Goal: Task Accomplishment & Management: Complete application form

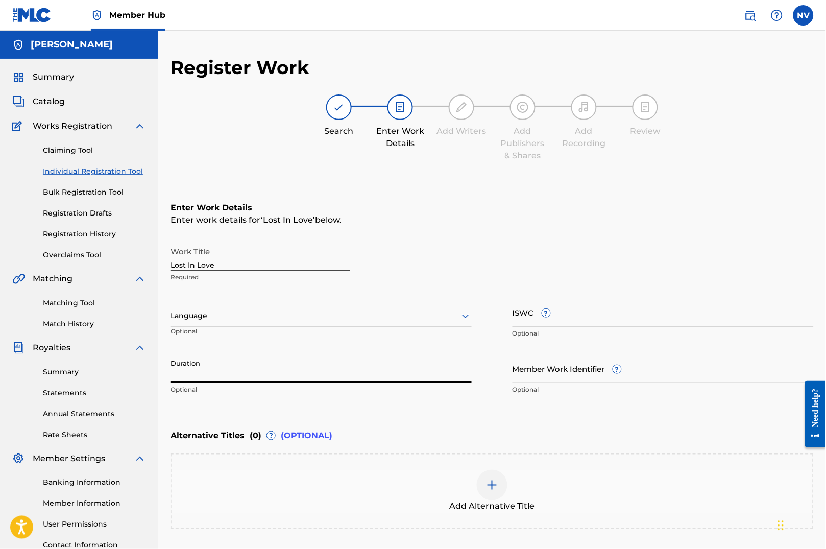
click at [205, 376] on input "Duration" at bounding box center [320, 368] width 301 height 29
type input "02:31"
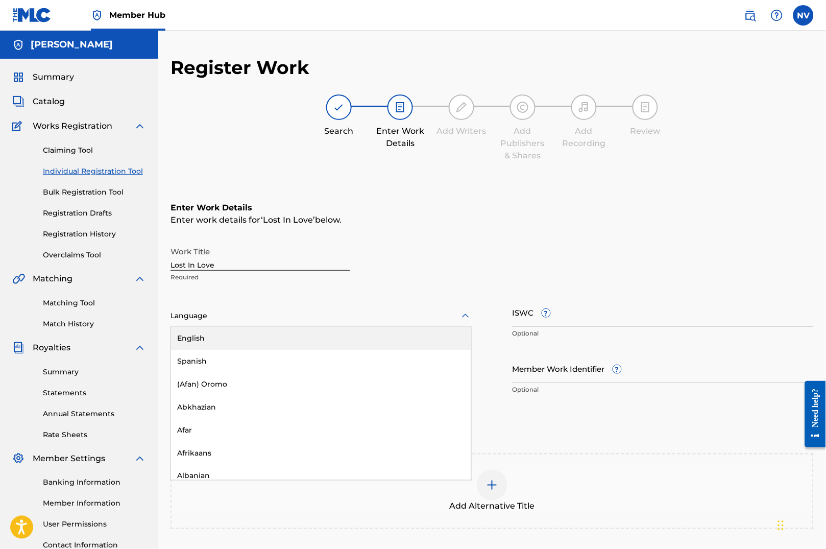
click at [203, 309] on div at bounding box center [320, 315] width 301 height 13
click at [189, 334] on div "English" at bounding box center [321, 338] width 300 height 23
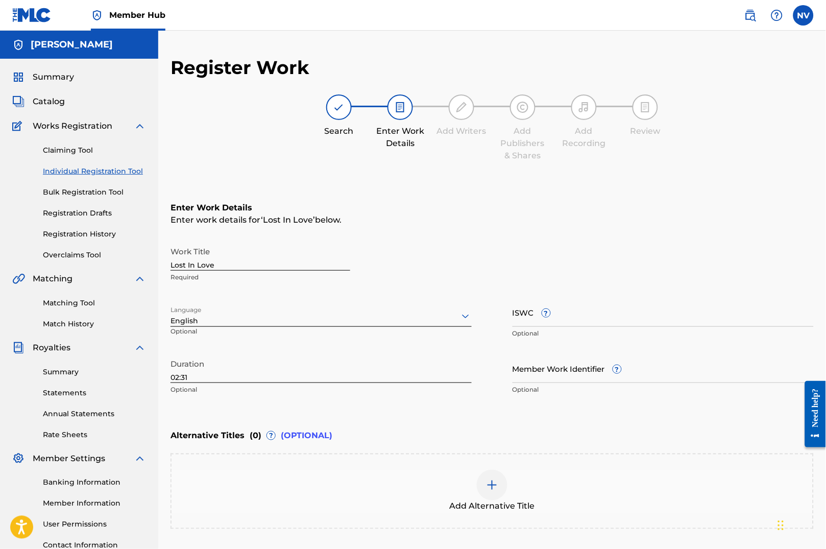
scroll to position [89, 0]
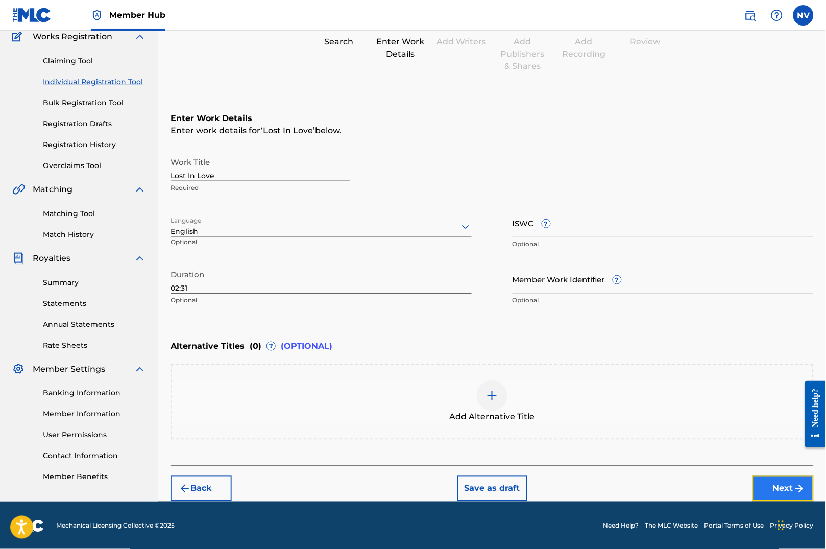
click at [784, 487] on button "Next" at bounding box center [782, 489] width 61 height 26
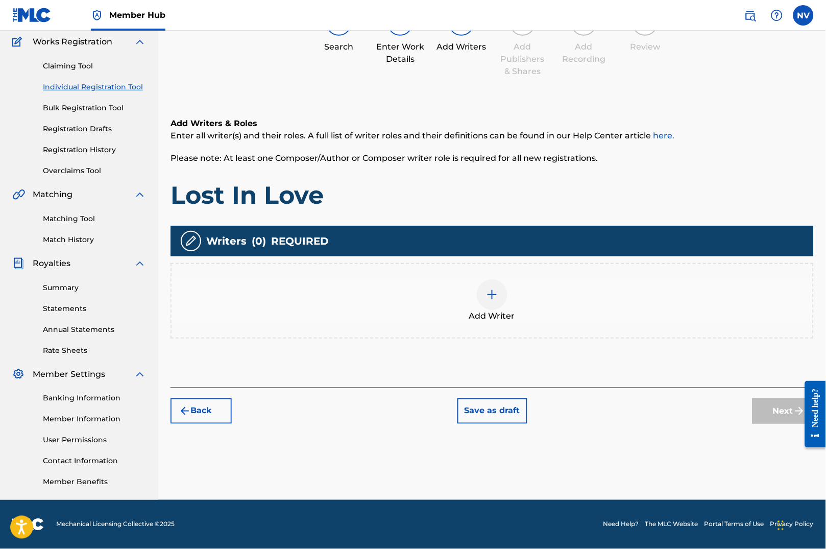
scroll to position [46, 0]
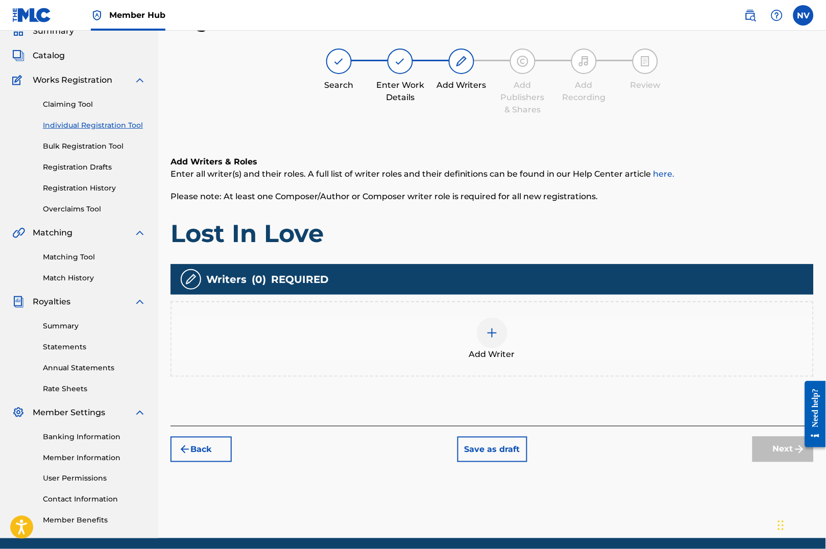
click at [503, 339] on div at bounding box center [492, 332] width 31 height 31
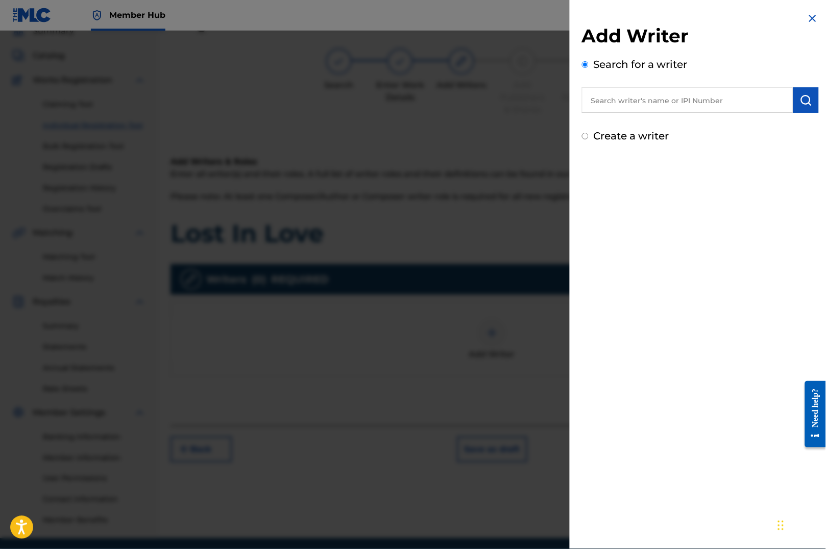
click at [687, 94] on input "text" at bounding box center [687, 100] width 211 height 26
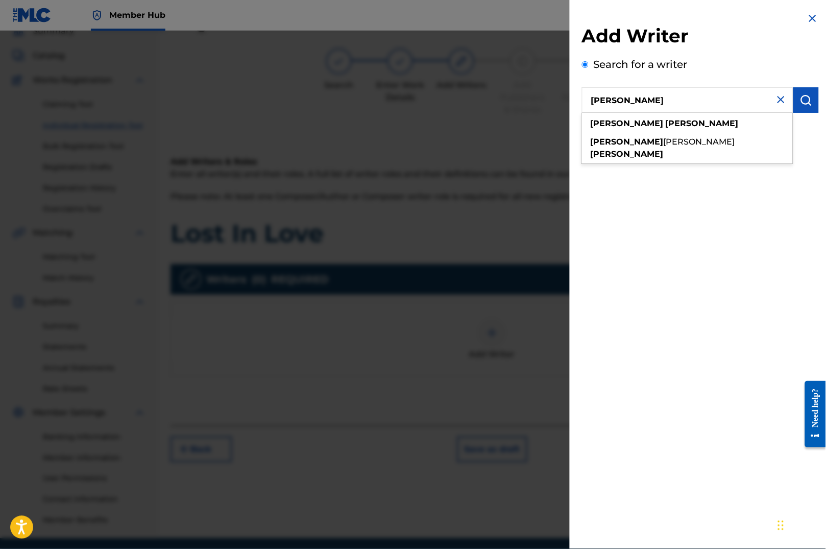
type input "nathan vandeusen"
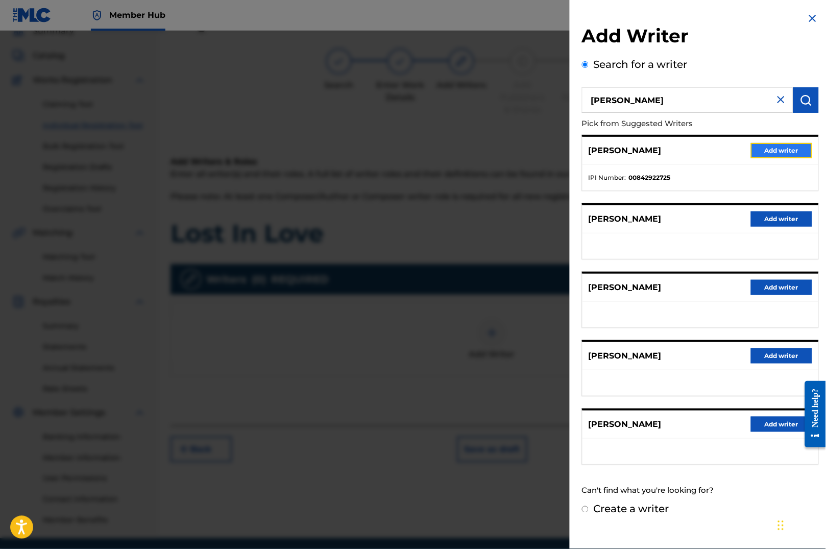
click at [765, 147] on button "Add writer" at bounding box center [781, 150] width 61 height 15
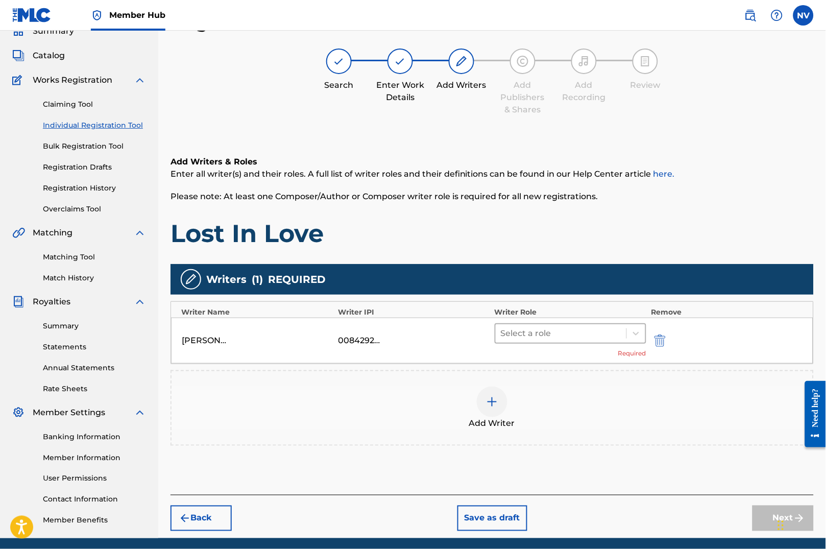
click at [531, 330] on div at bounding box center [561, 333] width 120 height 14
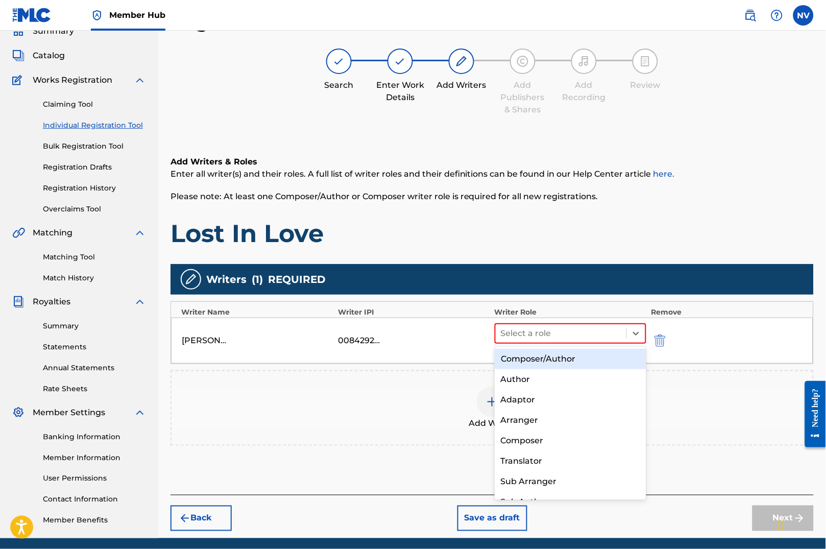
click at [553, 364] on div "Composer/Author" at bounding box center [571, 359] width 152 height 20
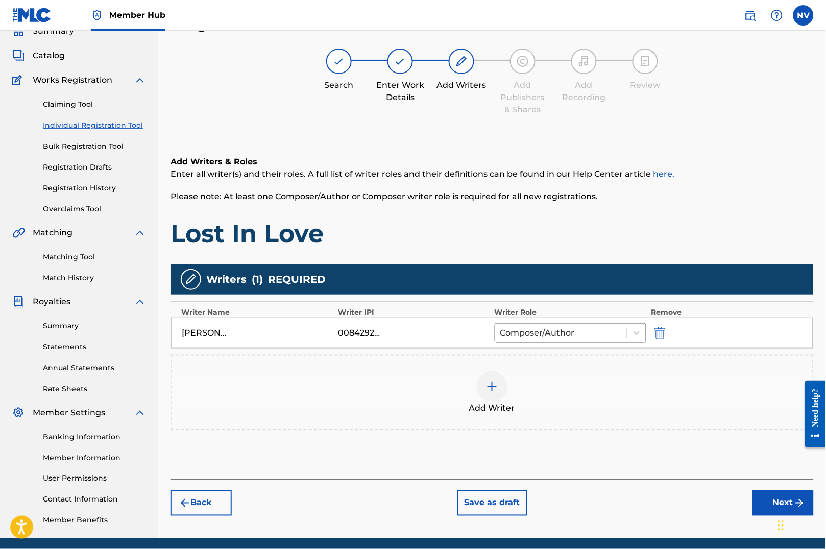
scroll to position [84, 0]
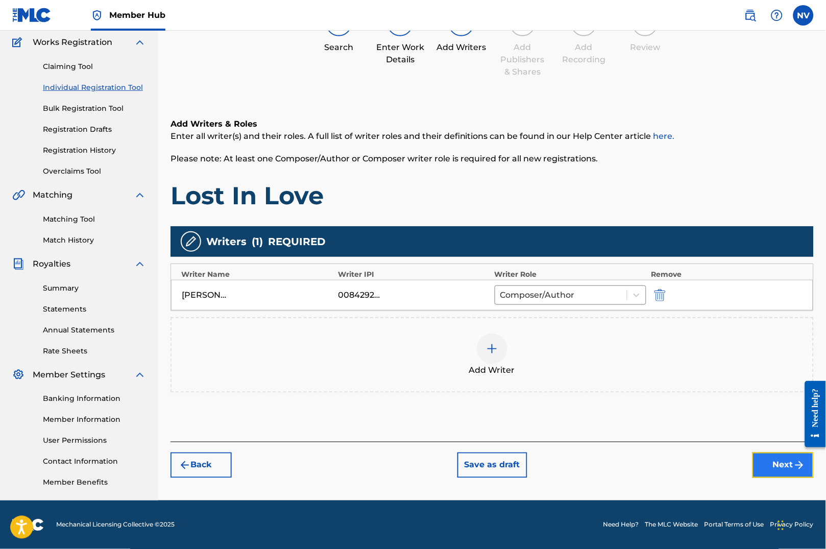
click at [776, 467] on button "Next" at bounding box center [782, 465] width 61 height 26
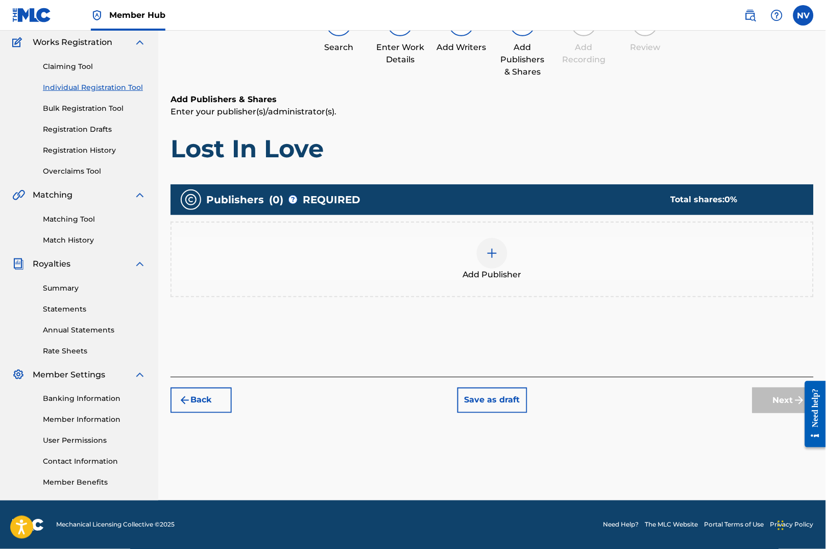
scroll to position [46, 0]
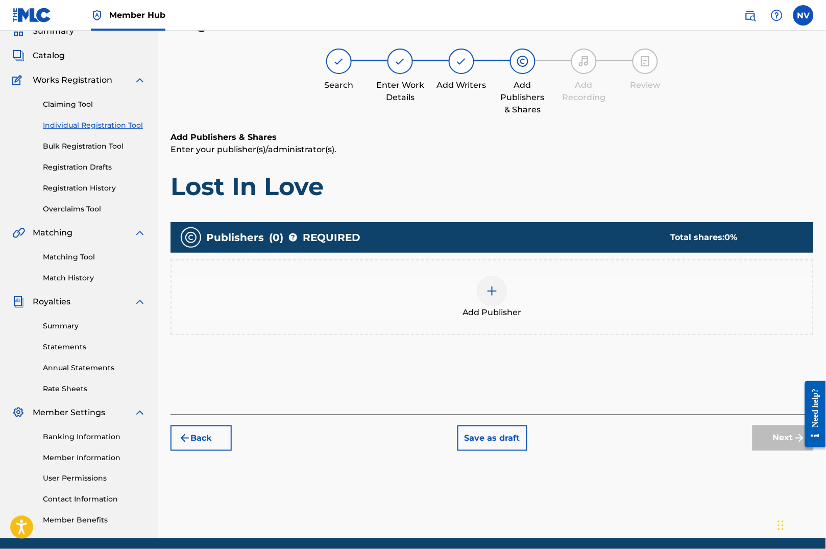
click at [492, 289] on img at bounding box center [492, 291] width 12 height 12
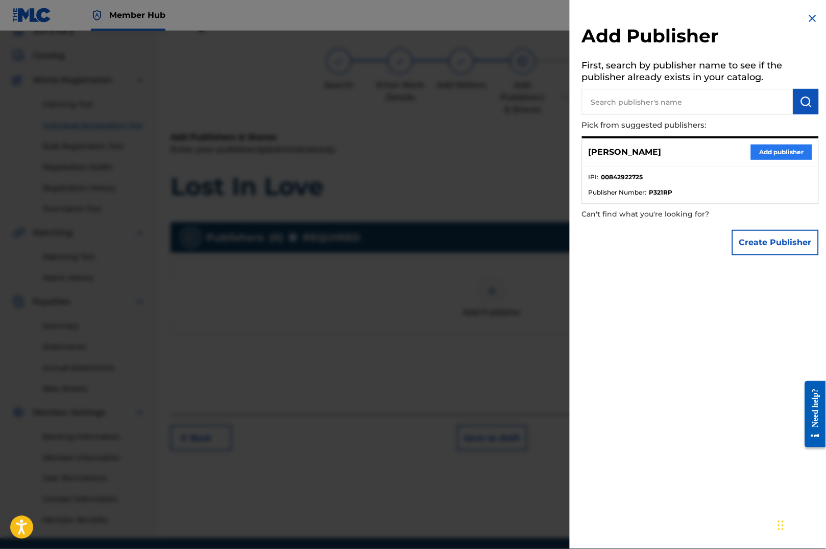
click at [747, 155] on div "Nathan Casey VanDeusen Add publisher" at bounding box center [700, 152] width 236 height 28
click at [772, 157] on button "Add publisher" at bounding box center [781, 151] width 61 height 15
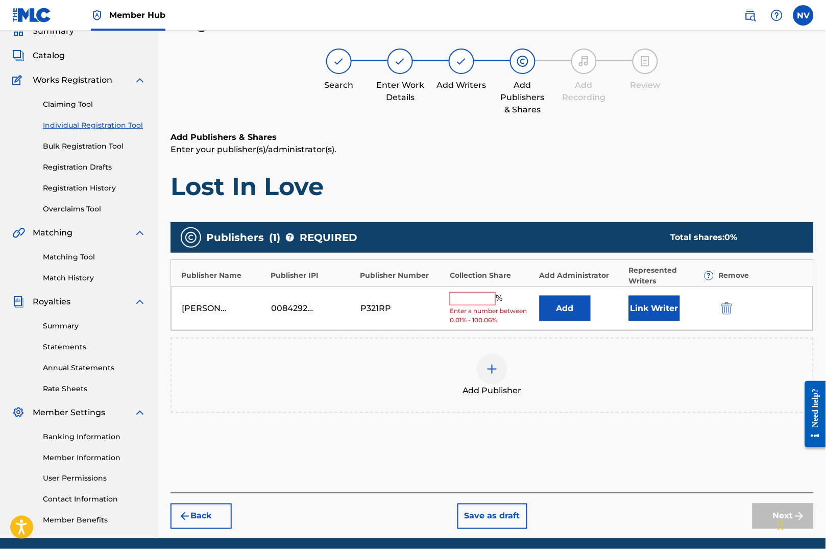
click at [492, 301] on input "text" at bounding box center [473, 298] width 46 height 13
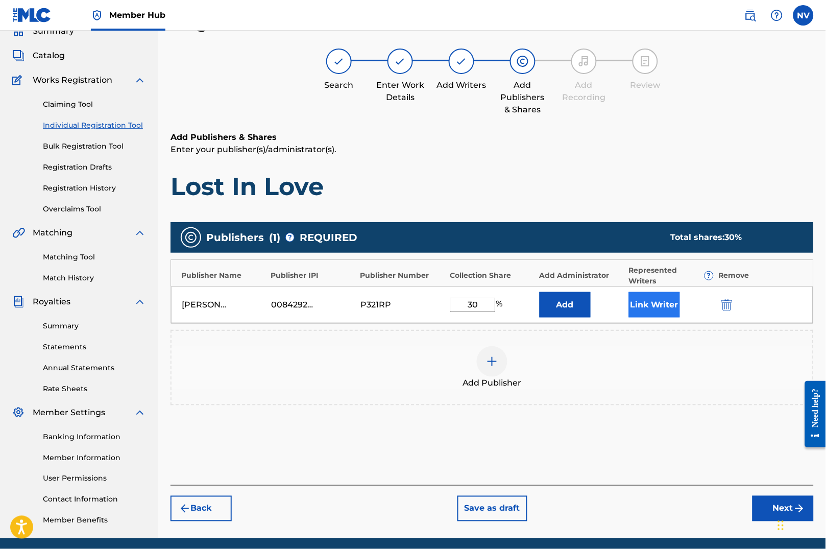
type input "30"
click at [661, 300] on button "Link Writer" at bounding box center [654, 305] width 51 height 26
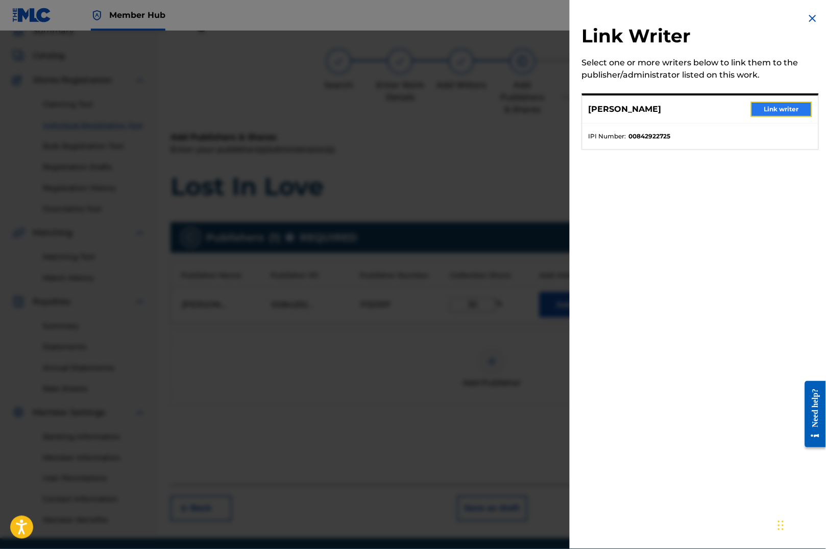
click at [764, 109] on button "Link writer" at bounding box center [781, 109] width 61 height 15
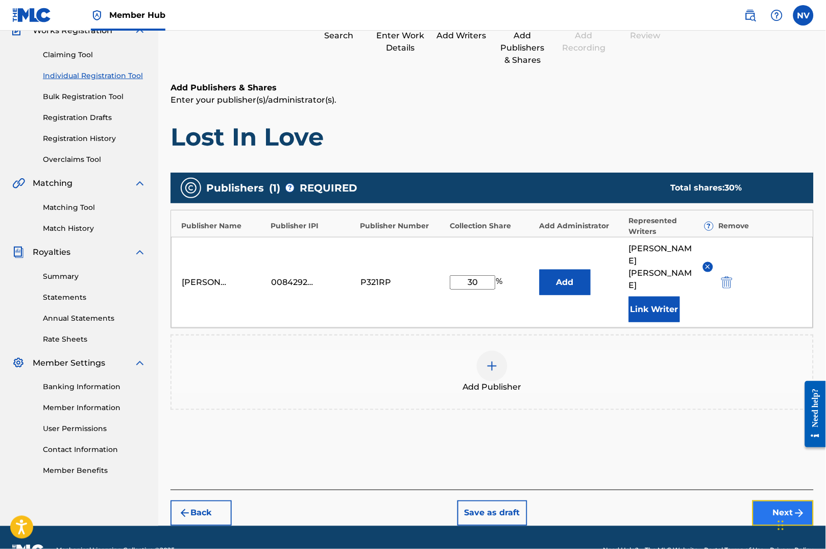
click at [773, 500] on button "Next" at bounding box center [782, 513] width 61 height 26
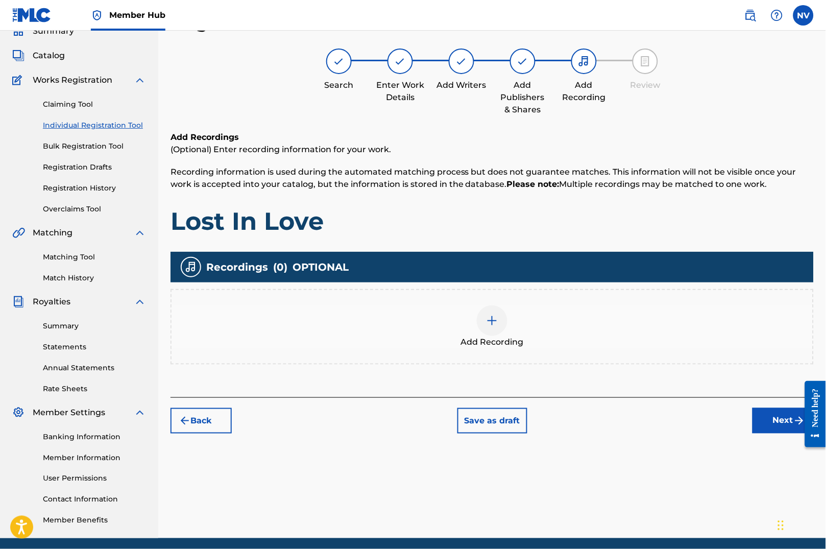
click at [501, 313] on div at bounding box center [492, 320] width 31 height 31
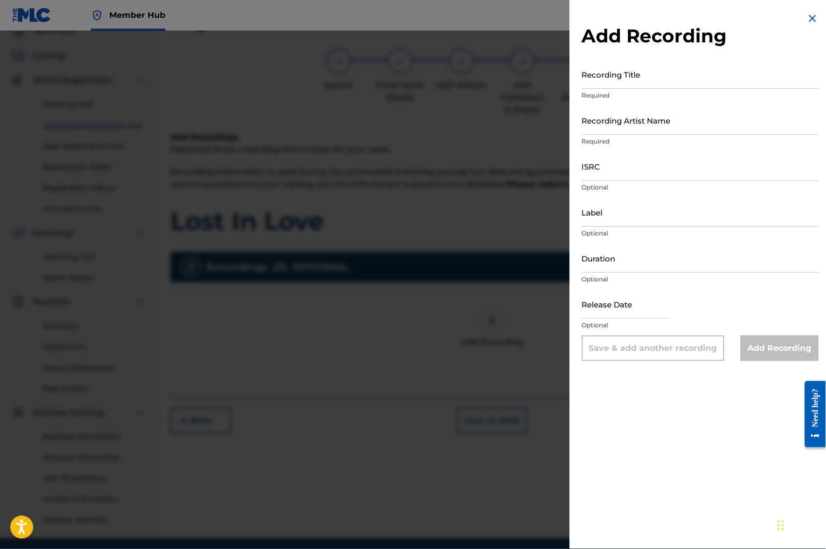
click at [639, 89] on div "Recording Title Required" at bounding box center [700, 83] width 237 height 46
click at [632, 85] on input "Recording Title" at bounding box center [700, 74] width 237 height 29
type input "Lost In Love"
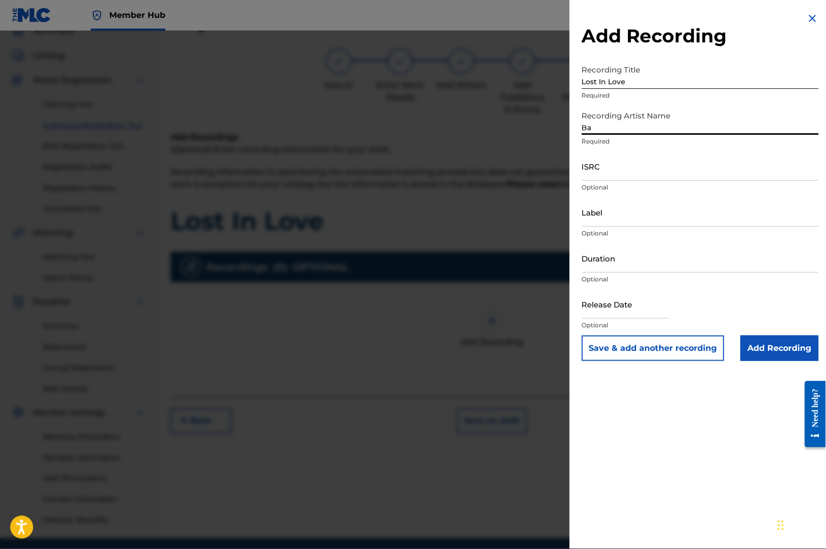
type input "B"
type input "Horbatso, Bayshore Court, Luke James Shaffer"
click at [727, 170] on input "ISRC" at bounding box center [700, 166] width 237 height 29
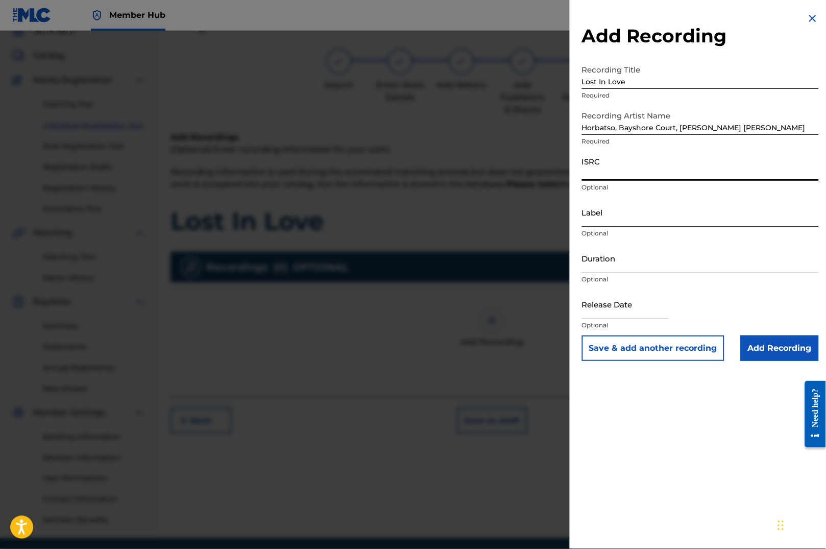
paste input "NLT2H2500670"
type input "NLT2H2500670"
click at [604, 220] on input "Label" at bounding box center [700, 211] width 237 height 29
type input "Soave Records"
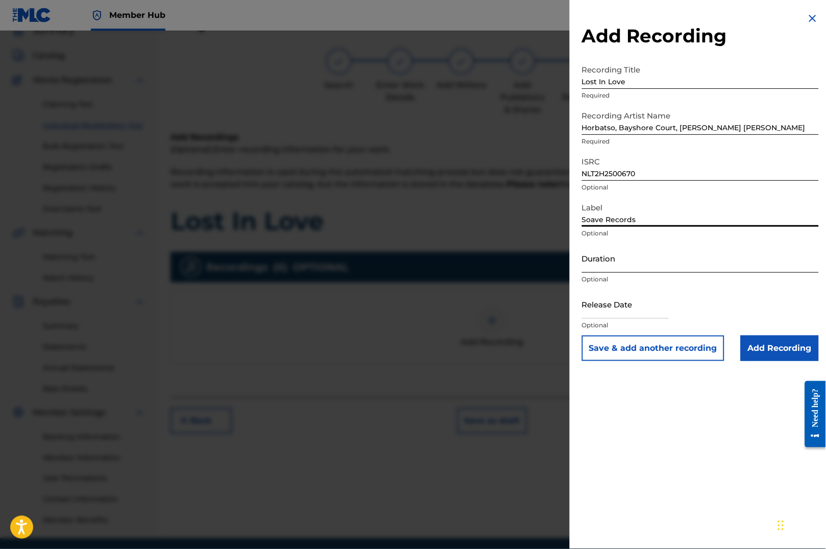
click at [615, 266] on input "Duration" at bounding box center [700, 257] width 237 height 29
type input "02:31"
click at [632, 314] on input "text" at bounding box center [625, 303] width 87 height 29
select select "8"
select select "2025"
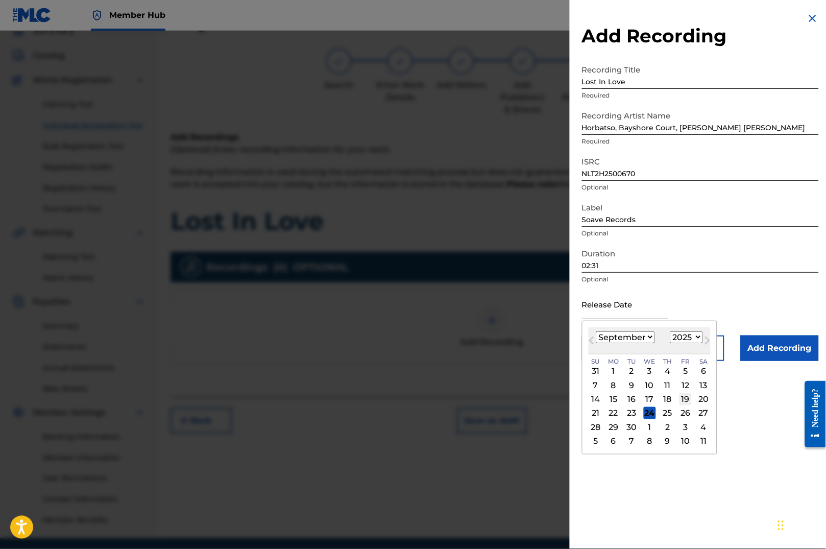
click at [684, 402] on div "19" at bounding box center [685, 399] width 12 height 12
type input "September 19 2025"
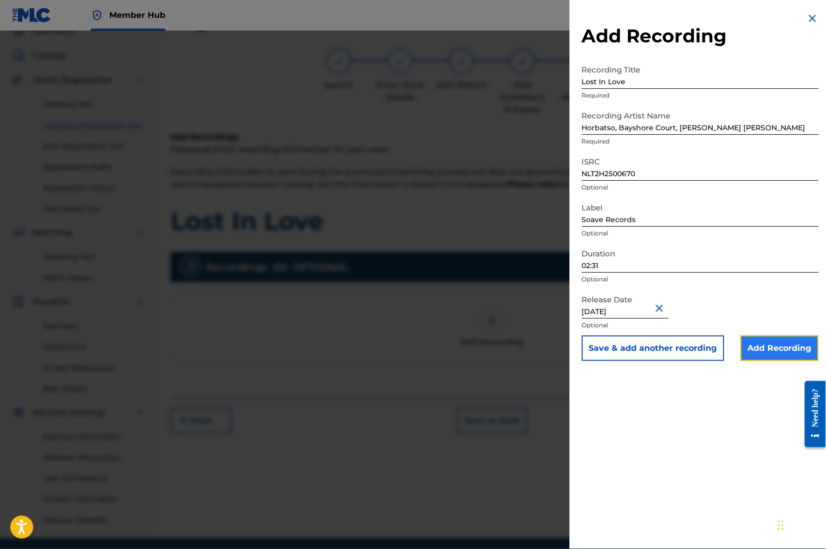
click at [756, 343] on input "Add Recording" at bounding box center [779, 348] width 78 height 26
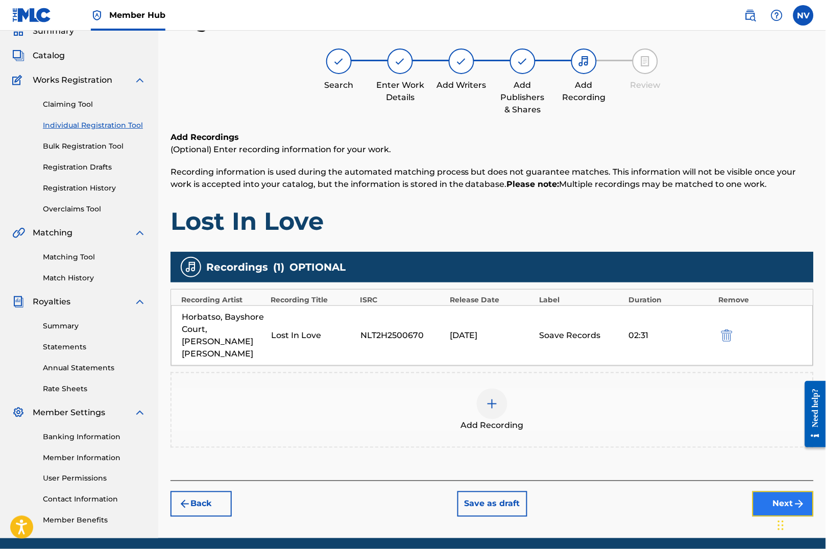
click at [764, 491] on button "Next" at bounding box center [782, 504] width 61 height 26
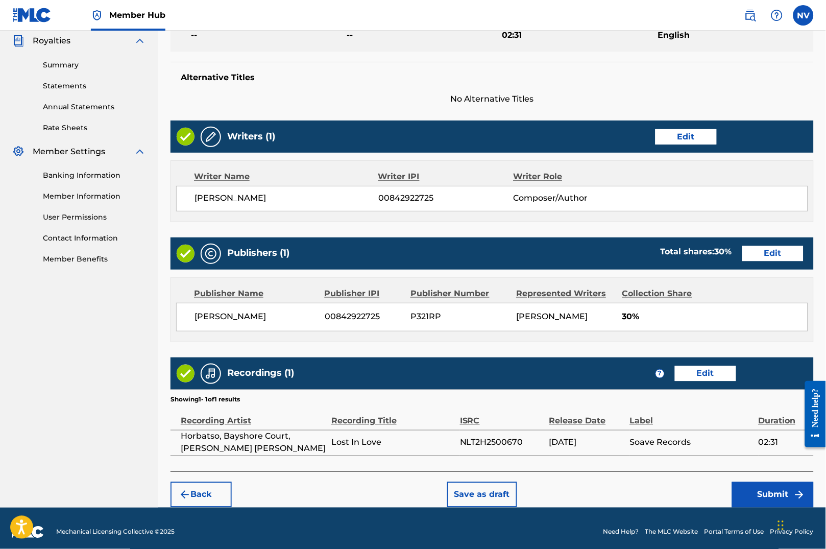
scroll to position [327, 0]
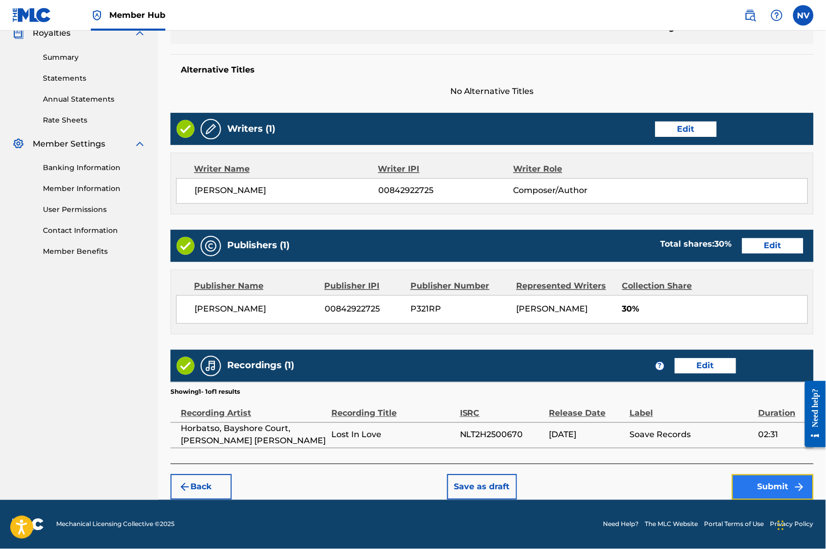
click at [769, 490] on button "Submit" at bounding box center [773, 487] width 82 height 26
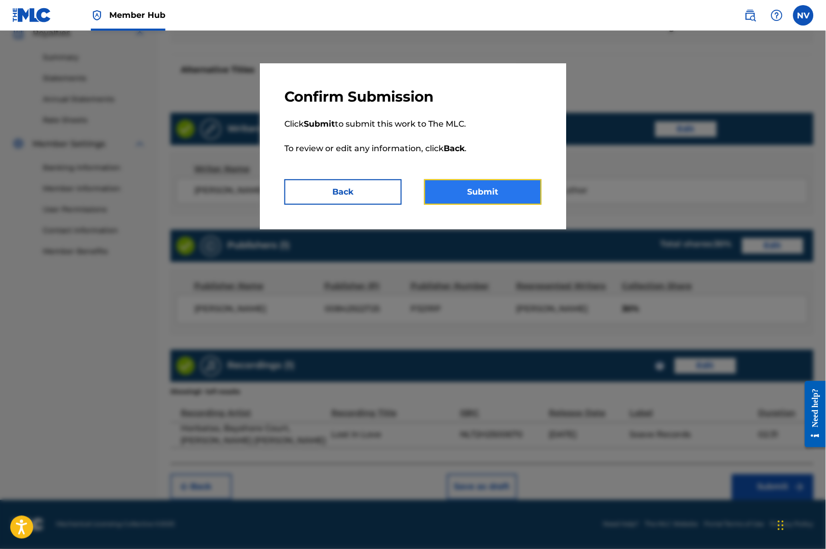
click at [507, 187] on button "Submit" at bounding box center [482, 192] width 117 height 26
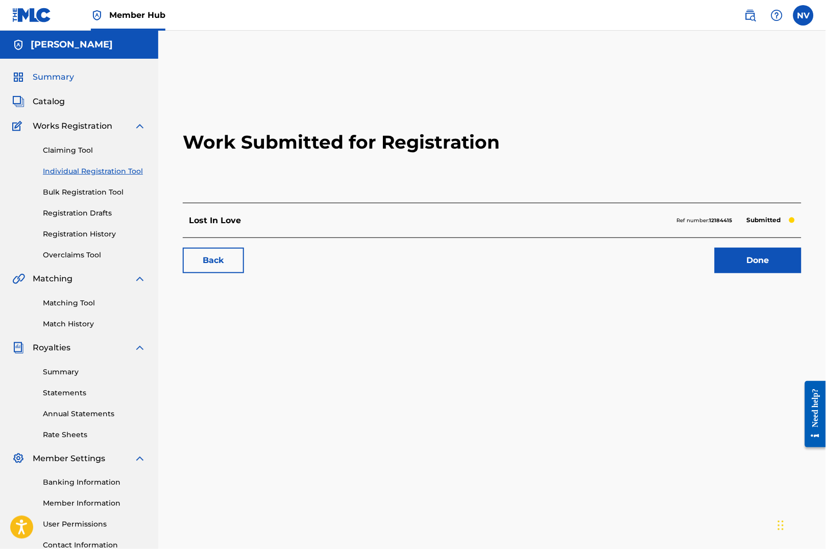
click at [46, 78] on span "Summary" at bounding box center [53, 77] width 41 height 12
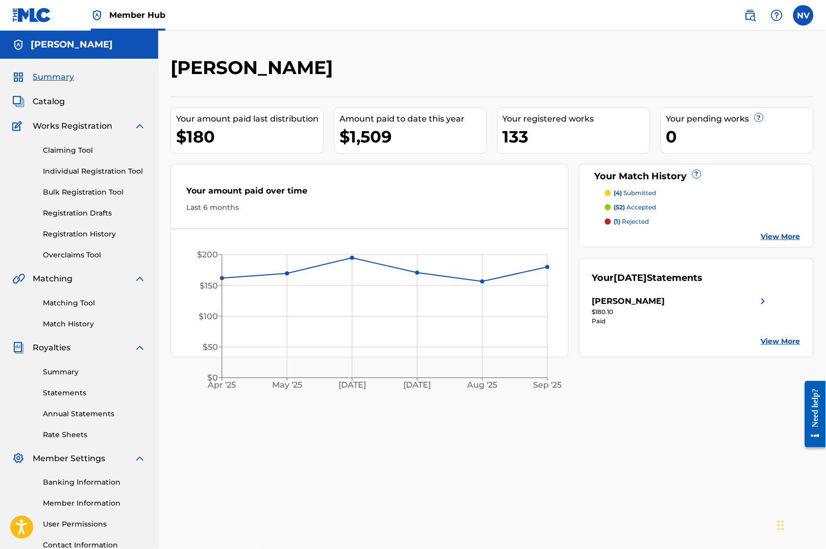
click at [650, 299] on div "[PERSON_NAME]" at bounding box center [628, 301] width 73 height 12
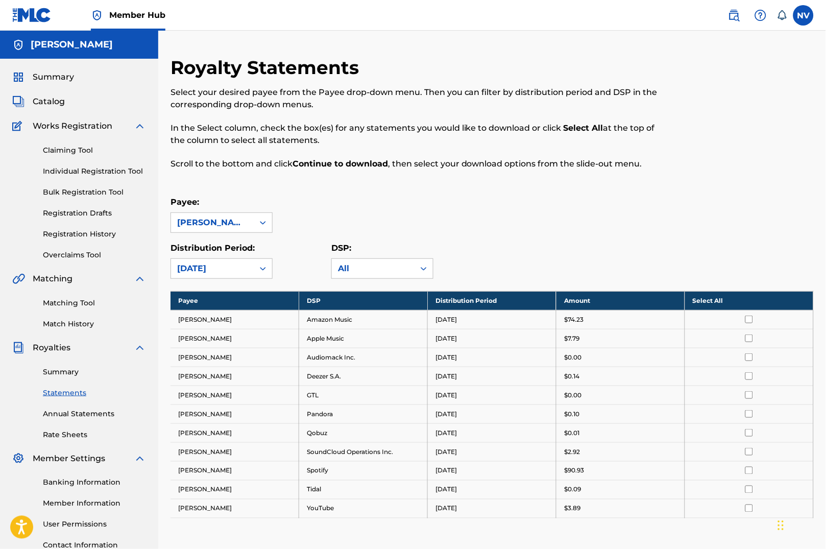
scroll to position [34, 0]
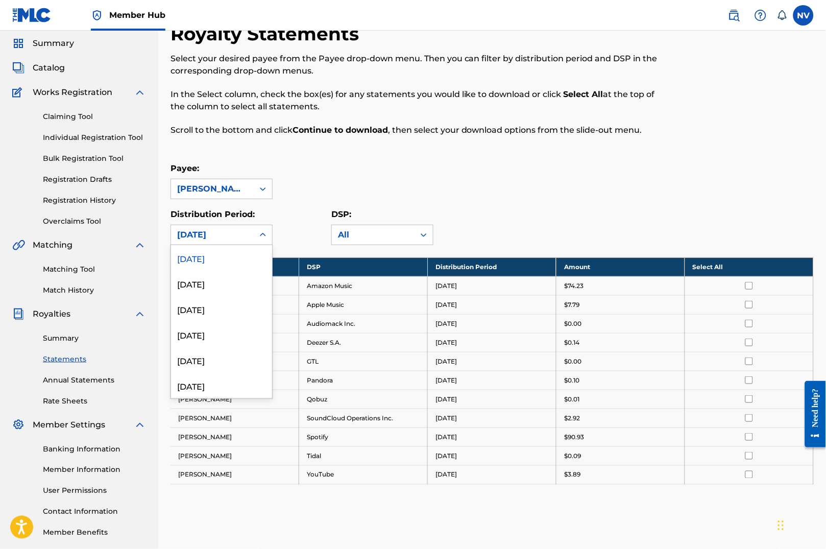
click at [230, 239] on div "[DATE]" at bounding box center [212, 235] width 70 height 12
click at [221, 279] on div "August 2025" at bounding box center [221, 283] width 101 height 26
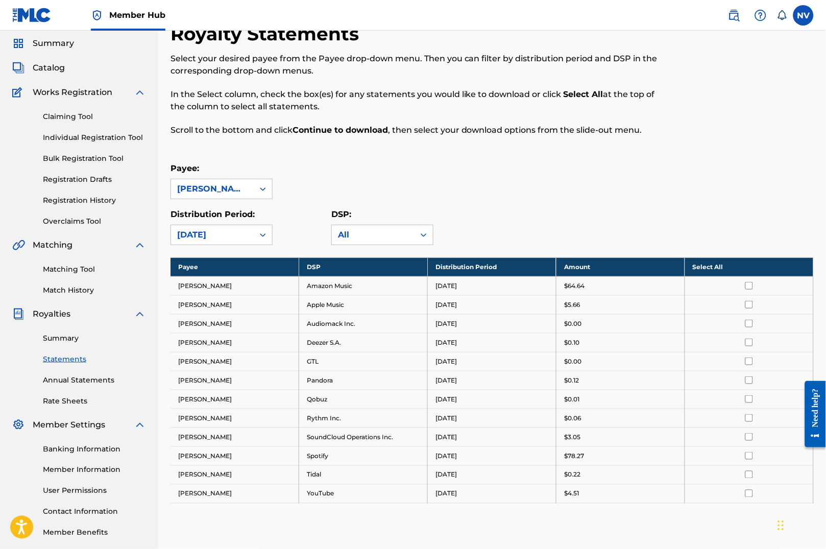
click at [221, 238] on div "August 2025" at bounding box center [212, 235] width 70 height 12
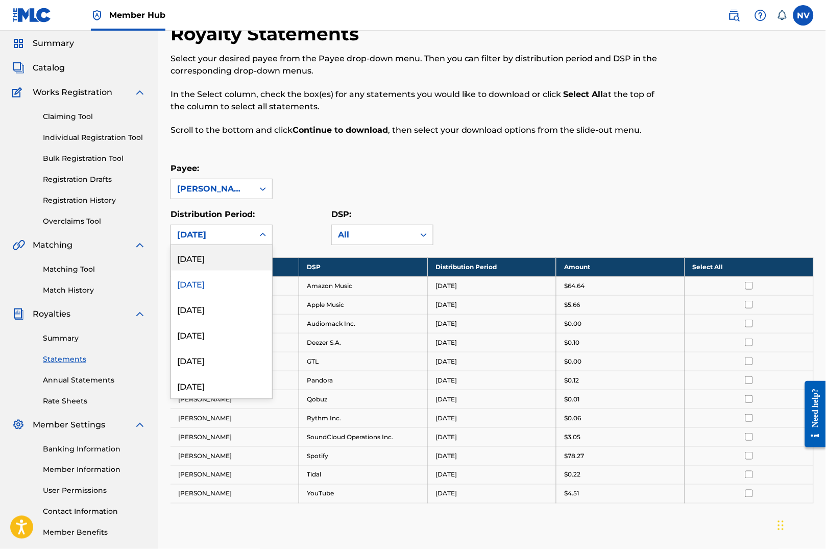
click at [222, 258] on div "September 2025" at bounding box center [221, 258] width 101 height 26
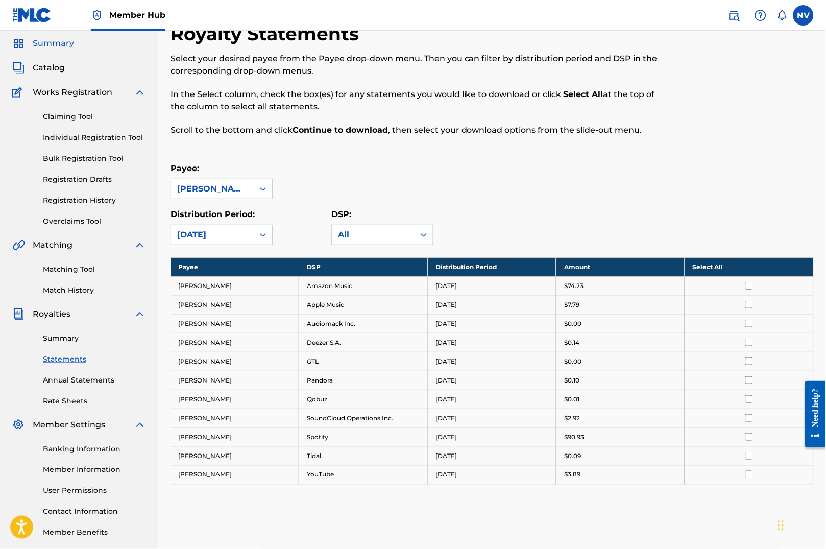
click at [44, 42] on span "Summary" at bounding box center [53, 43] width 41 height 12
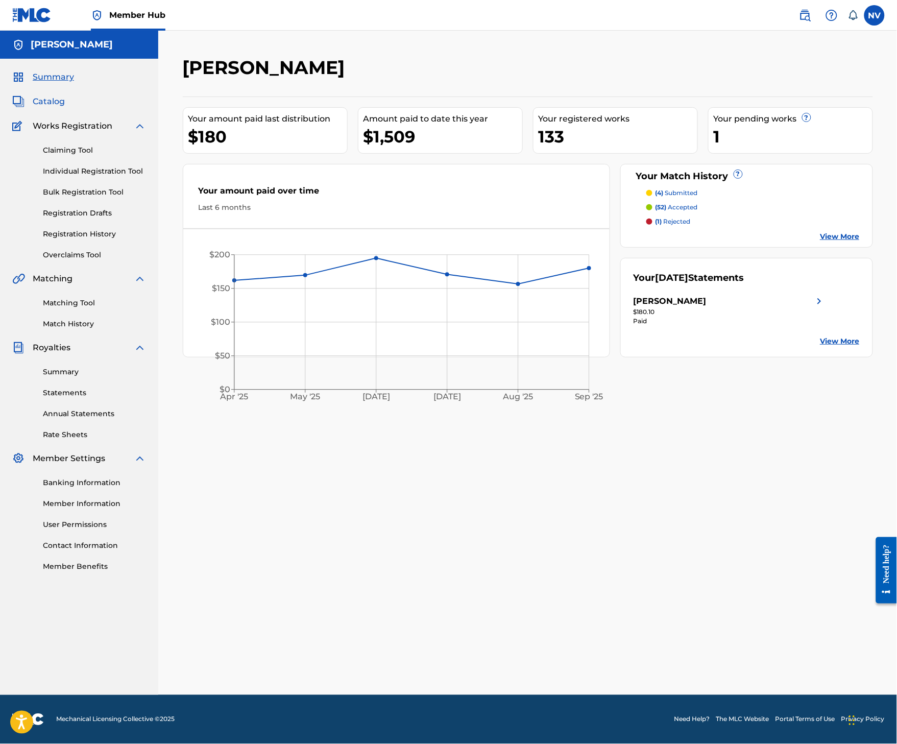
click at [42, 104] on span "Catalog" at bounding box center [49, 101] width 32 height 12
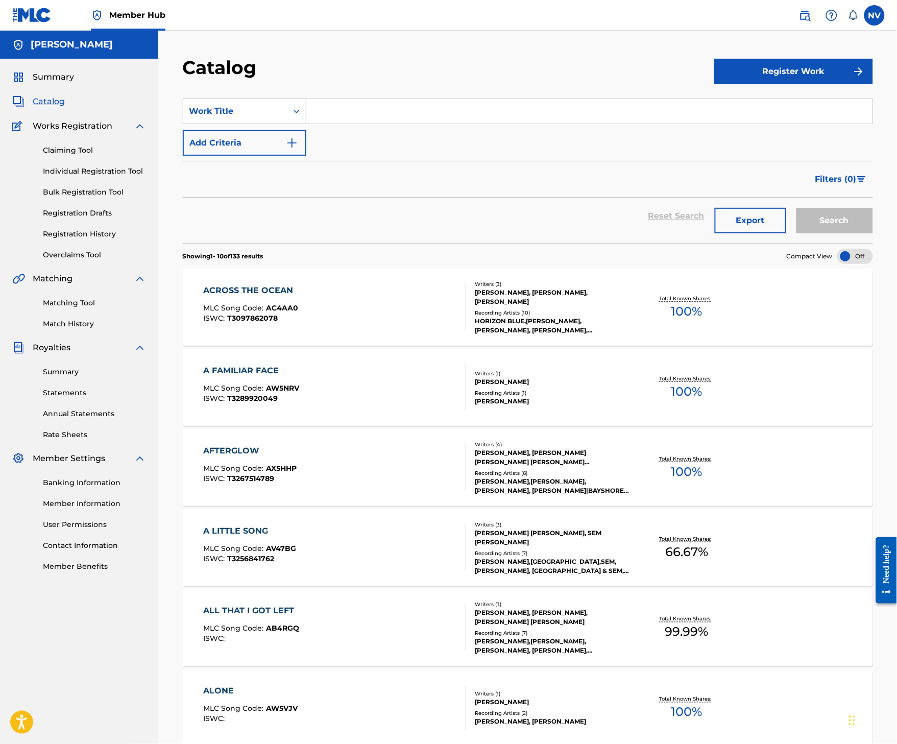
click at [333, 108] on input "Search Form" at bounding box center [589, 111] width 566 height 24
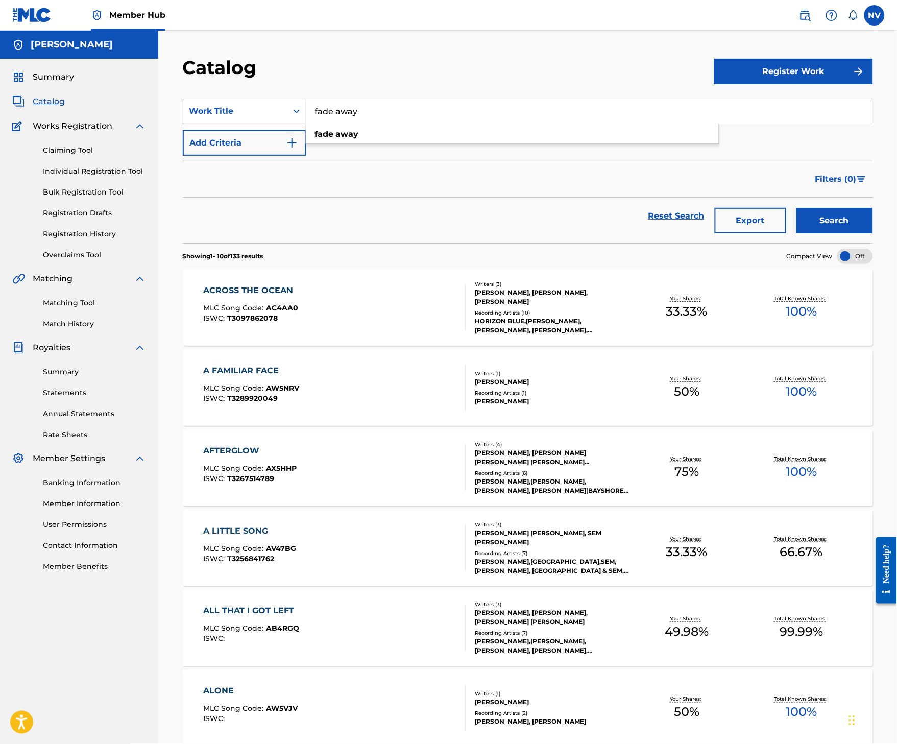
type input "fade away"
click at [796, 208] on button "Search" at bounding box center [834, 221] width 77 height 26
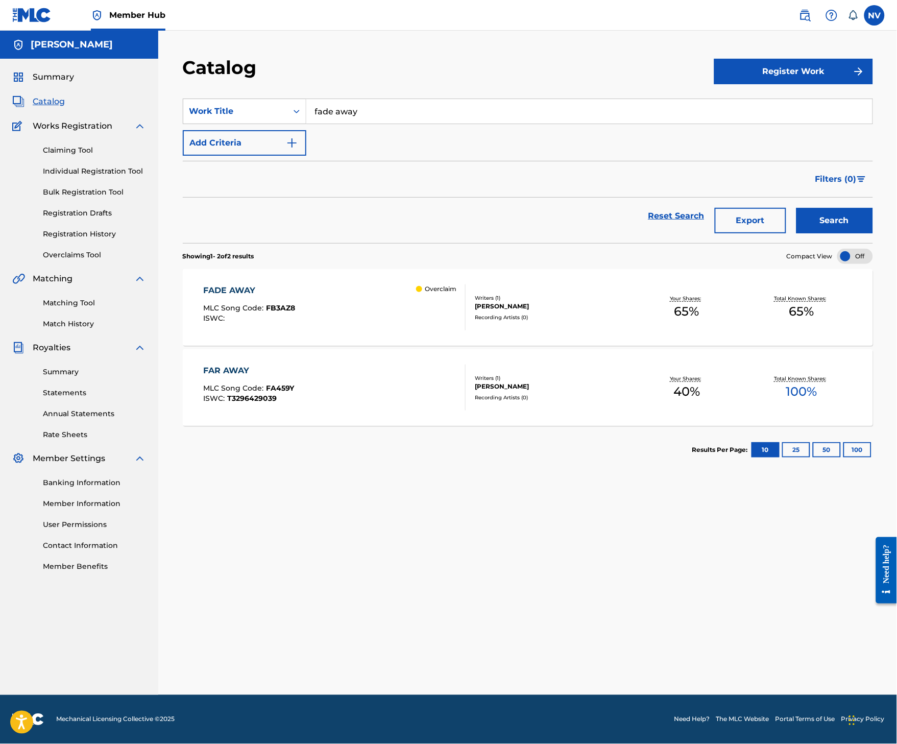
click at [276, 288] on div "FADE AWAY" at bounding box center [249, 290] width 92 height 12
